Goal: Task Accomplishment & Management: Manage account settings

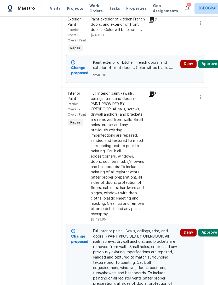
scroll to position [955, 1]
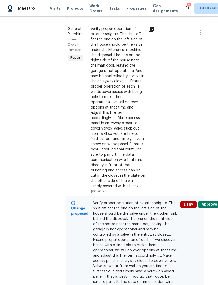
scroll to position [194, 1]
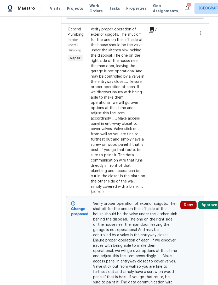
click at [125, 144] on div "Verify proper operation of exterior spigots. The shut off for the one on the le…" at bounding box center [118, 108] width 54 height 162
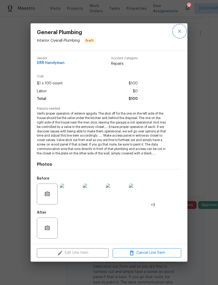
click at [180, 28] on icon "close" at bounding box center [180, 31] width 6 height 6
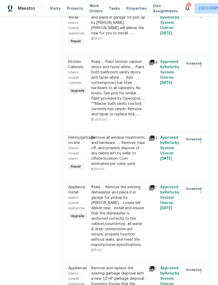
scroll to position [1399, 0]
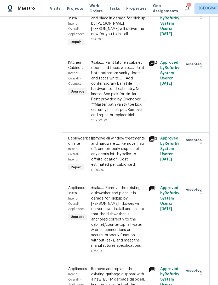
click at [118, 136] on div "Remove all window treatments and hardware ….. Remove, haul off, and properly di…" at bounding box center [118, 151] width 54 height 31
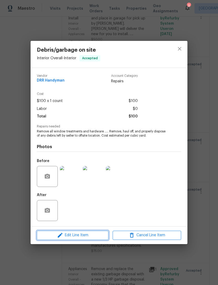
click at [63, 239] on button "Edit Line Item" at bounding box center [73, 234] width 72 height 9
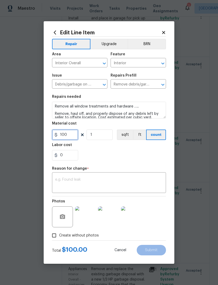
click at [68, 136] on input "100" at bounding box center [65, 134] width 26 height 10
click at [144, 152] on div "0" at bounding box center [109, 155] width 114 height 10
type input "350"
click at [59, 179] on textarea at bounding box center [109, 182] width 108 height 11
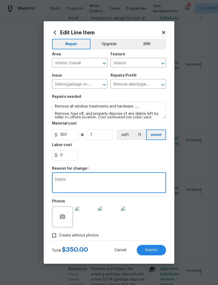
type textarea "Debris"
click at [149, 153] on div "0" at bounding box center [109, 155] width 114 height 10
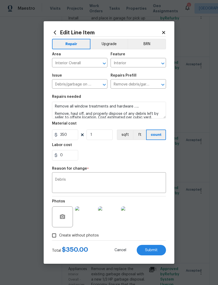
click at [160, 250] on button "Submit" at bounding box center [151, 249] width 29 height 10
type input "100"
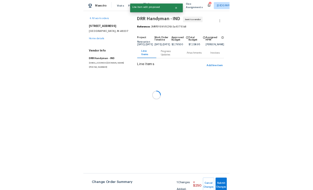
scroll to position [0, 0]
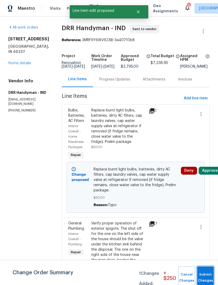
click at [205, 274] on button "Submit Changes" at bounding box center [205, 277] width 17 height 23
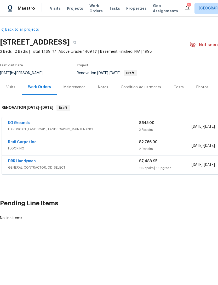
click at [12, 162] on link "DRR Handyman" at bounding box center [22, 161] width 28 height 4
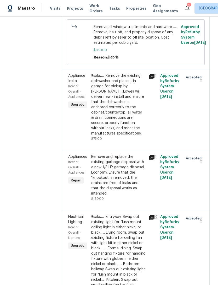
scroll to position [1553, 0]
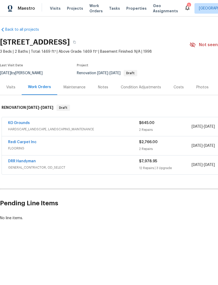
click at [23, 162] on link "DRR Handyman" at bounding box center [22, 161] width 28 height 4
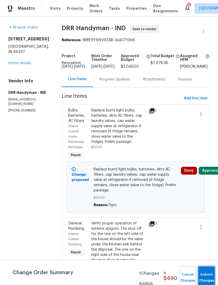
click at [206, 275] on button "Submit Changes" at bounding box center [206, 277] width 17 height 23
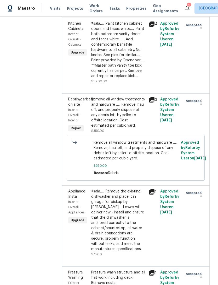
scroll to position [1438, 0]
